Goal: Information Seeking & Learning: Learn about a topic

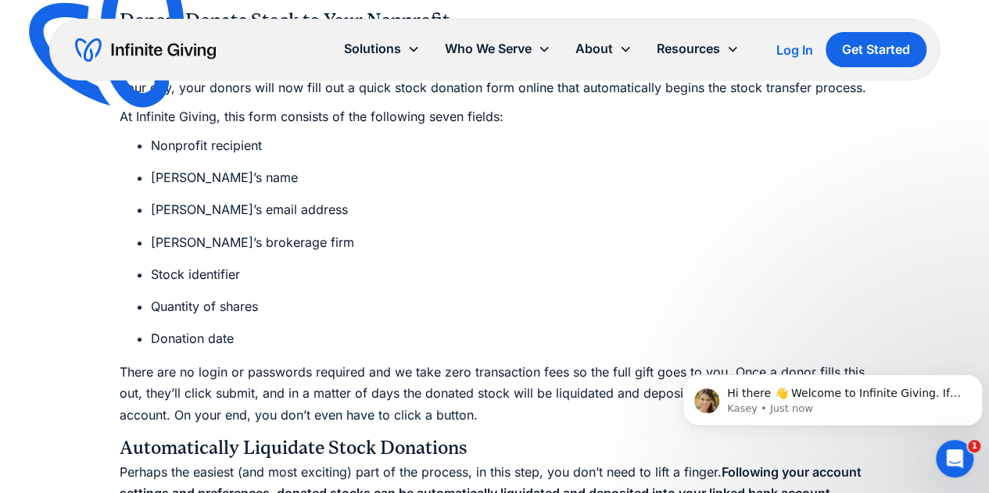
scroll to position [3205, 0]
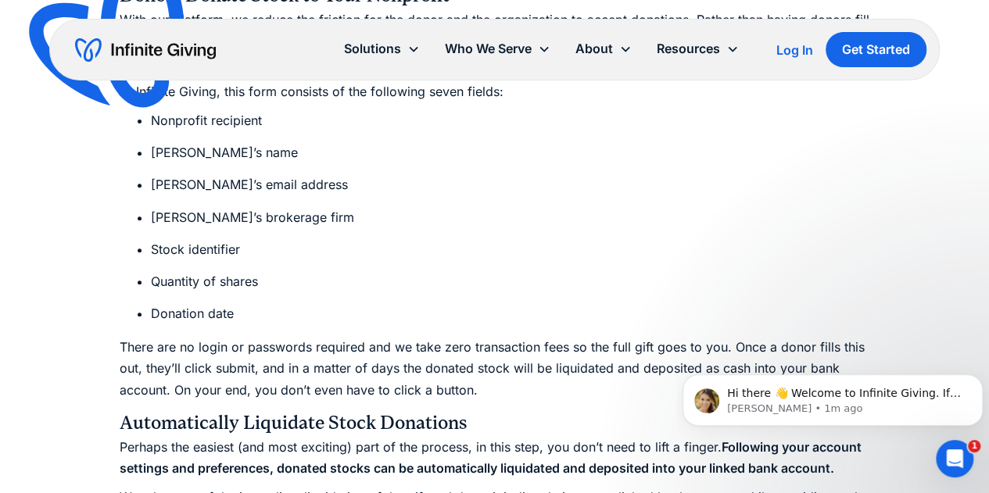
click at [782, 177] on li "[PERSON_NAME]’s email address" at bounding box center [510, 184] width 719 height 21
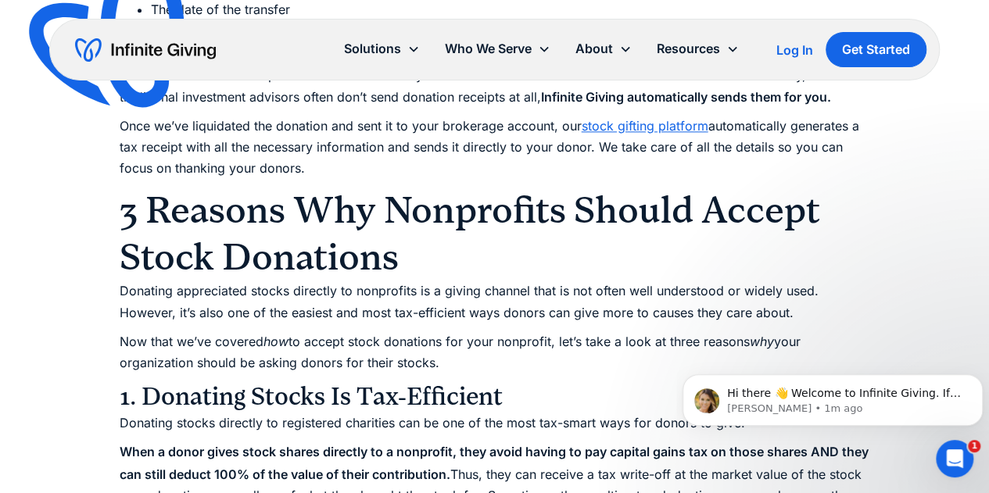
scroll to position [4299, 0]
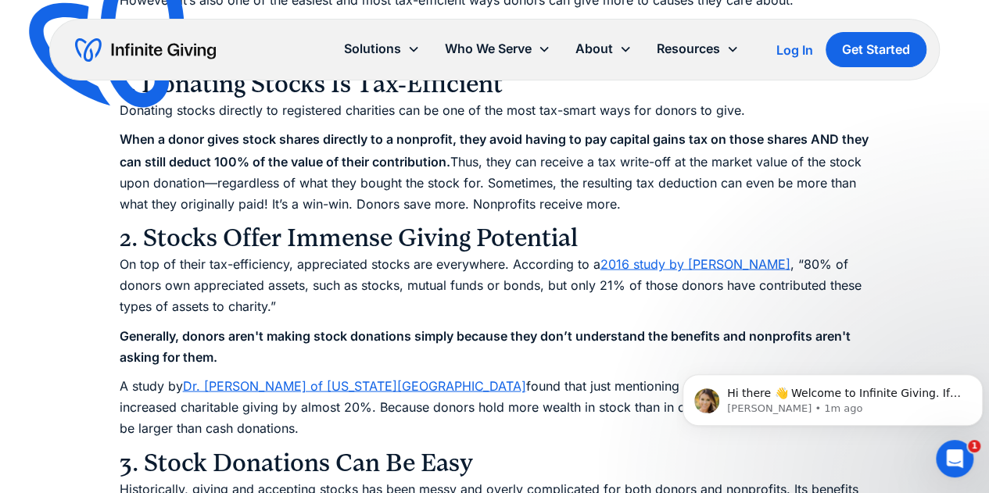
click at [399, 293] on p "On top of their tax-efficiency, appreciated stocks are everywhere. According to…" at bounding box center [495, 285] width 750 height 64
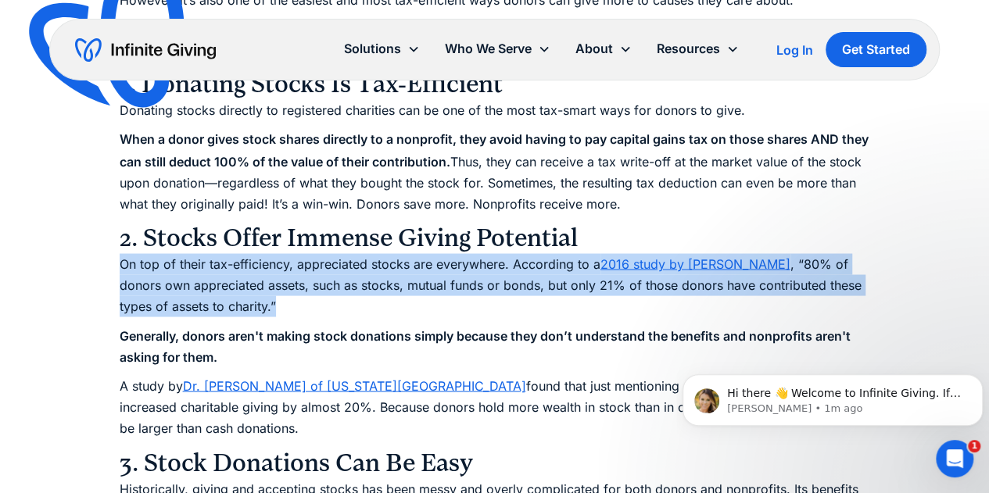
click at [399, 293] on p "On top of their tax-efficiency, appreciated stocks are everywhere. According to…" at bounding box center [495, 285] width 750 height 64
click at [374, 296] on p "On top of their tax-efficiency, appreciated stocks are everywhere. According to…" at bounding box center [495, 285] width 750 height 64
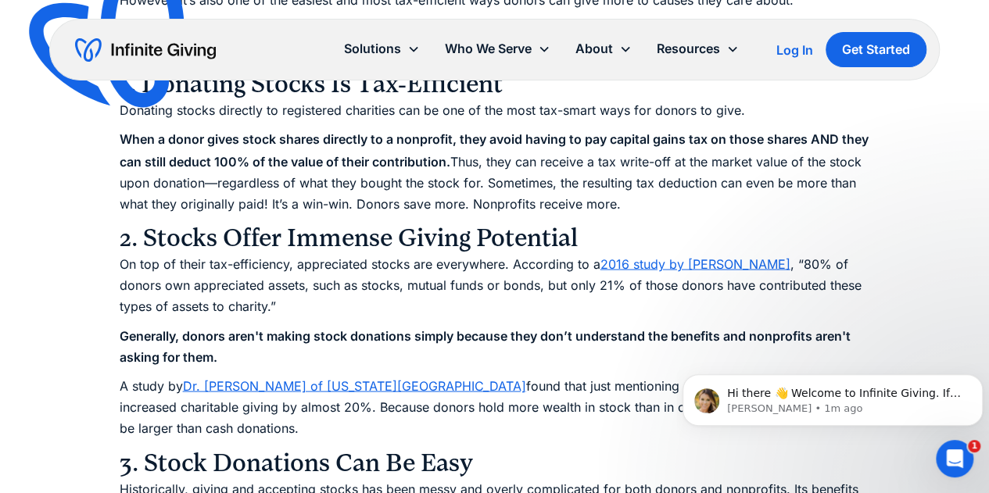
scroll to position [4533, 0]
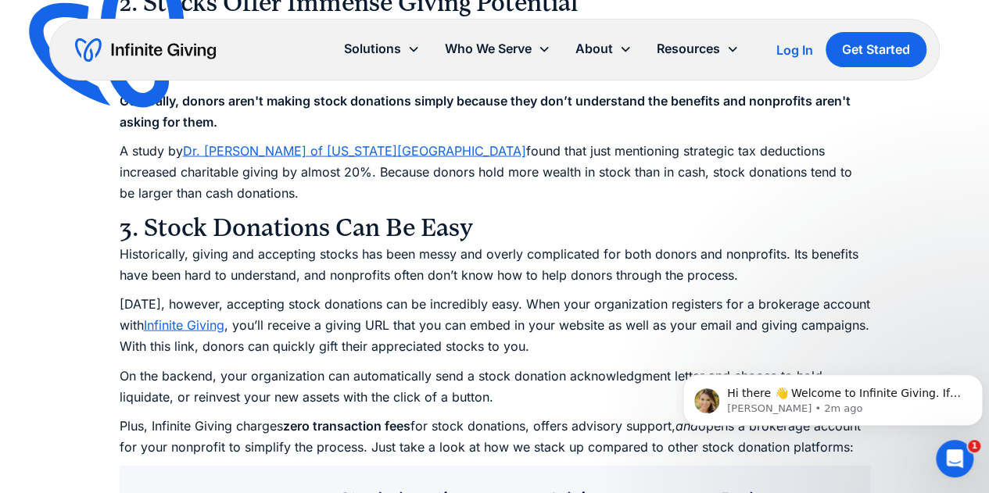
click at [363, 299] on p "[DATE], however, accepting stock donations can be incredibly easy. When your or…" at bounding box center [495, 326] width 750 height 64
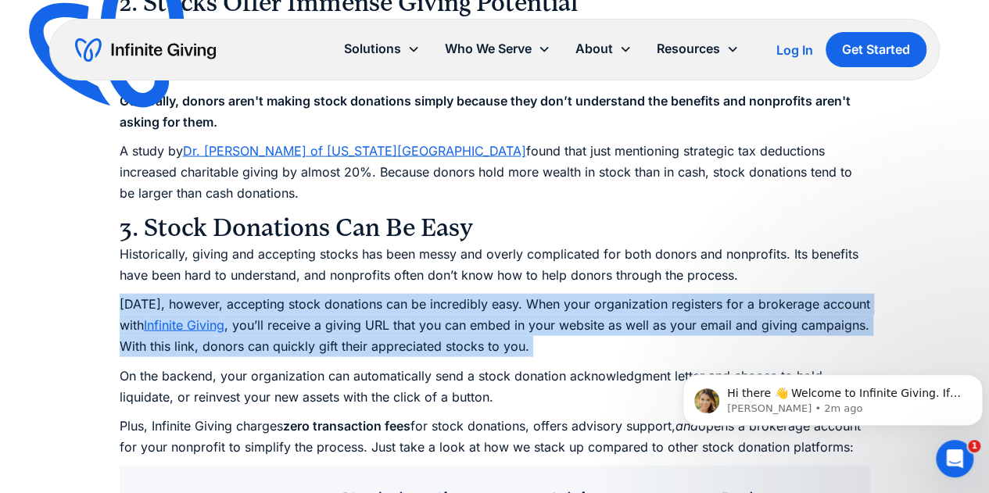
click at [363, 299] on p "[DATE], however, accepting stock donations can be incredibly easy. When your or…" at bounding box center [495, 326] width 750 height 64
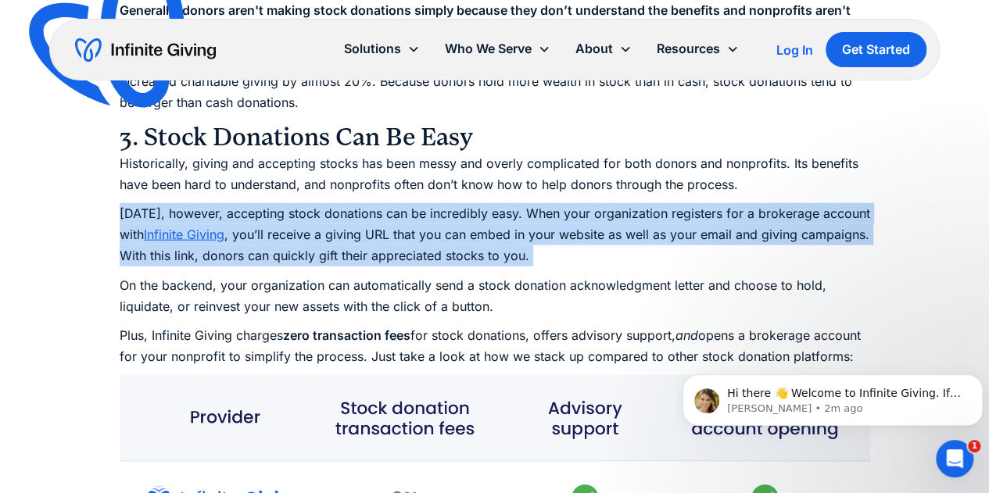
scroll to position [4768, 0]
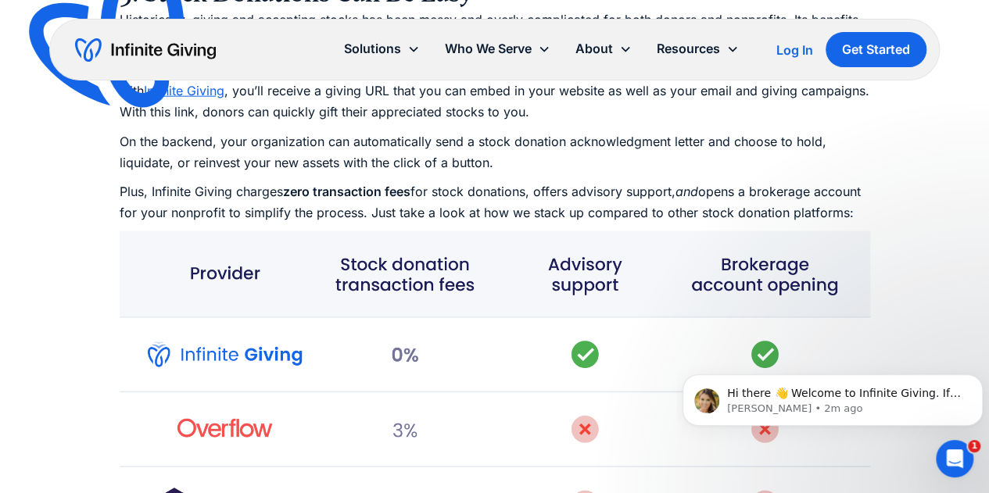
click at [333, 224] on p "Plus, Infinite Giving charges zero transaction fees for stock donations, offers…" at bounding box center [495, 202] width 750 height 42
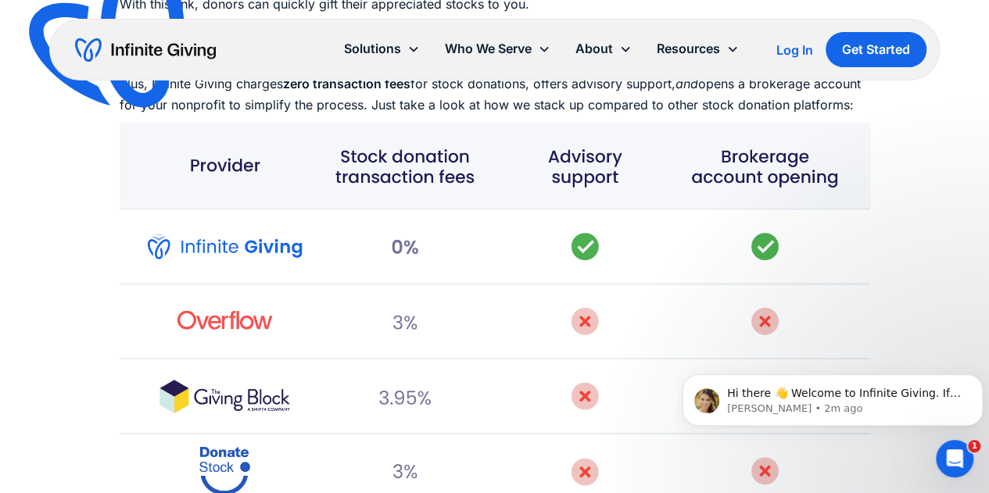
scroll to position [5002, 0]
